Goal: Information Seeking & Learning: Check status

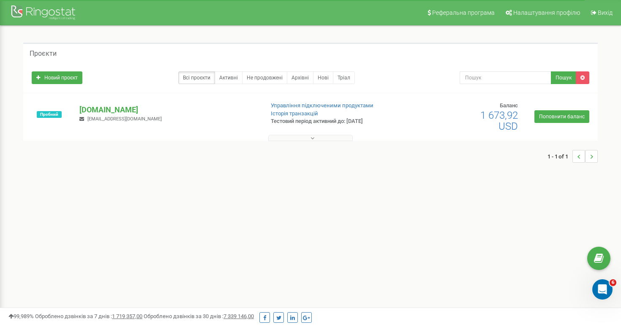
click at [403, 75] on div "Всі проєкти Активні Не продовжені Архівні Нові Тріал" at bounding box center [240, 77] width 416 height 13
click at [90, 110] on p "[DOMAIN_NAME]" at bounding box center [168, 109] width 178 height 11
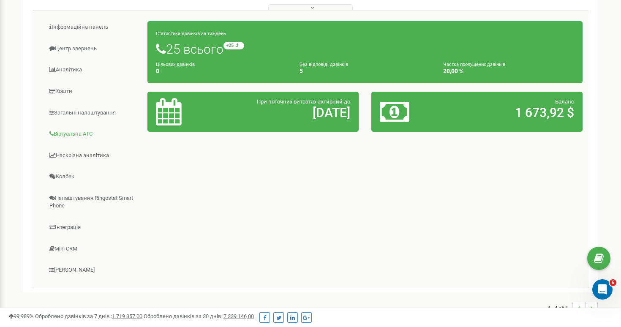
scroll to position [138, 0]
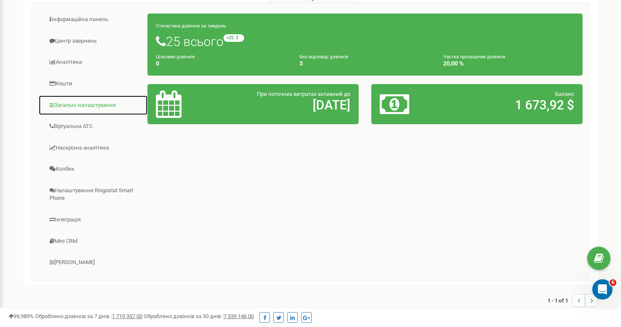
click at [104, 104] on link "Загальні налаштування" at bounding box center [92, 105] width 109 height 21
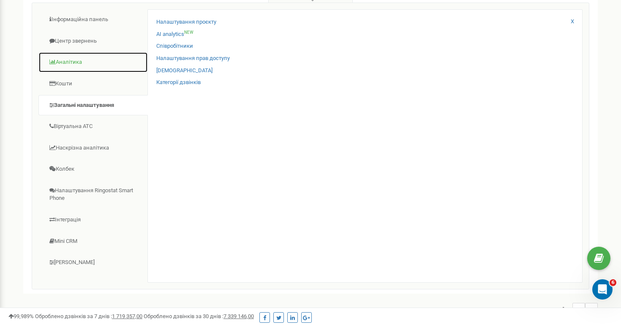
click at [72, 66] on link "Аналiтика" at bounding box center [92, 62] width 109 height 21
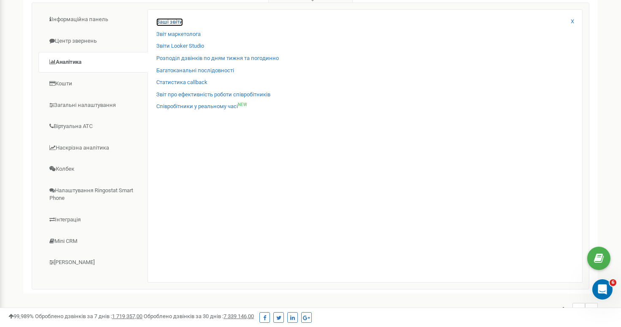
click at [172, 23] on link "Ваші звіти" at bounding box center [169, 22] width 27 height 8
